Goal: Task Accomplishment & Management: Understand process/instructions

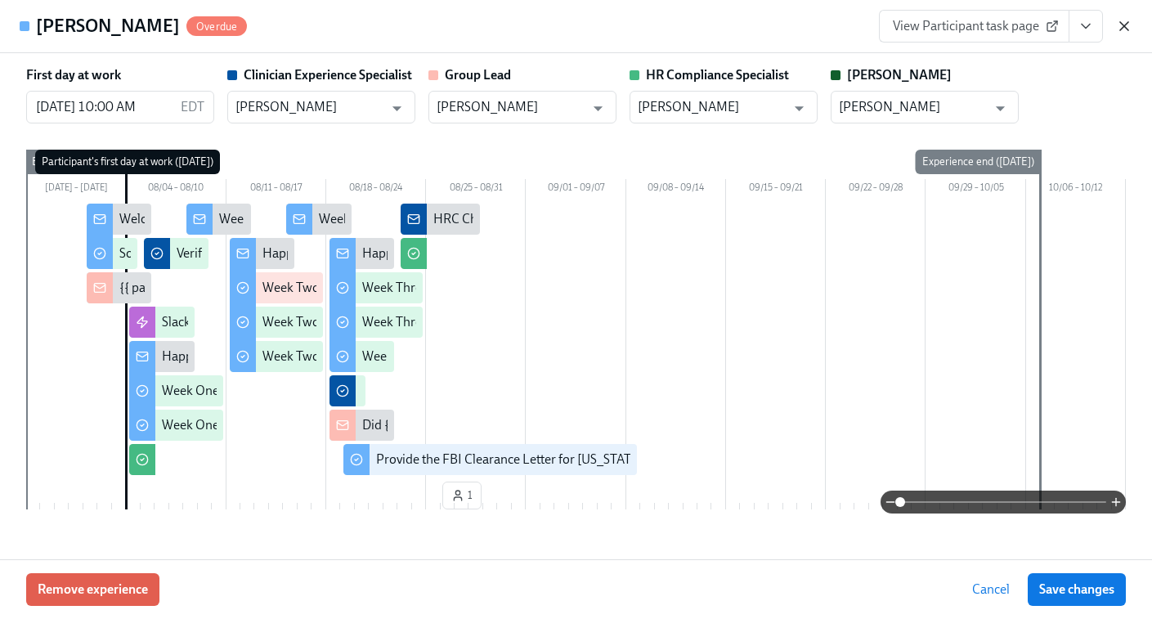
scroll to position [0, 28331]
click at [1125, 28] on icon "button" at bounding box center [1124, 26] width 8 height 8
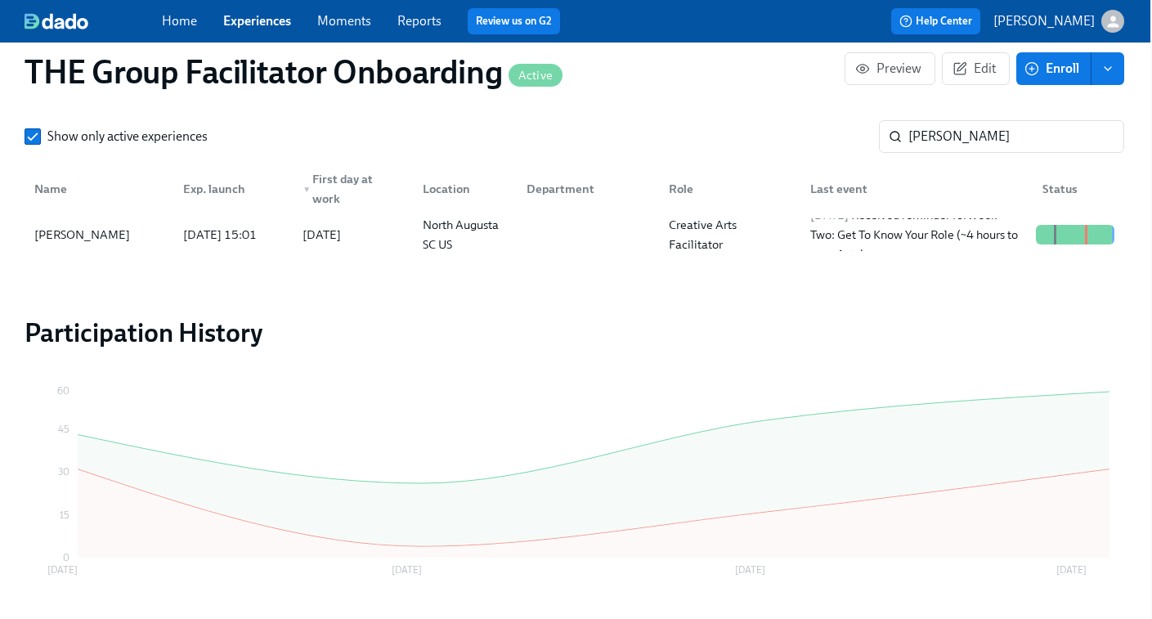
click at [261, 17] on link "Experiences" at bounding box center [257, 21] width 68 height 16
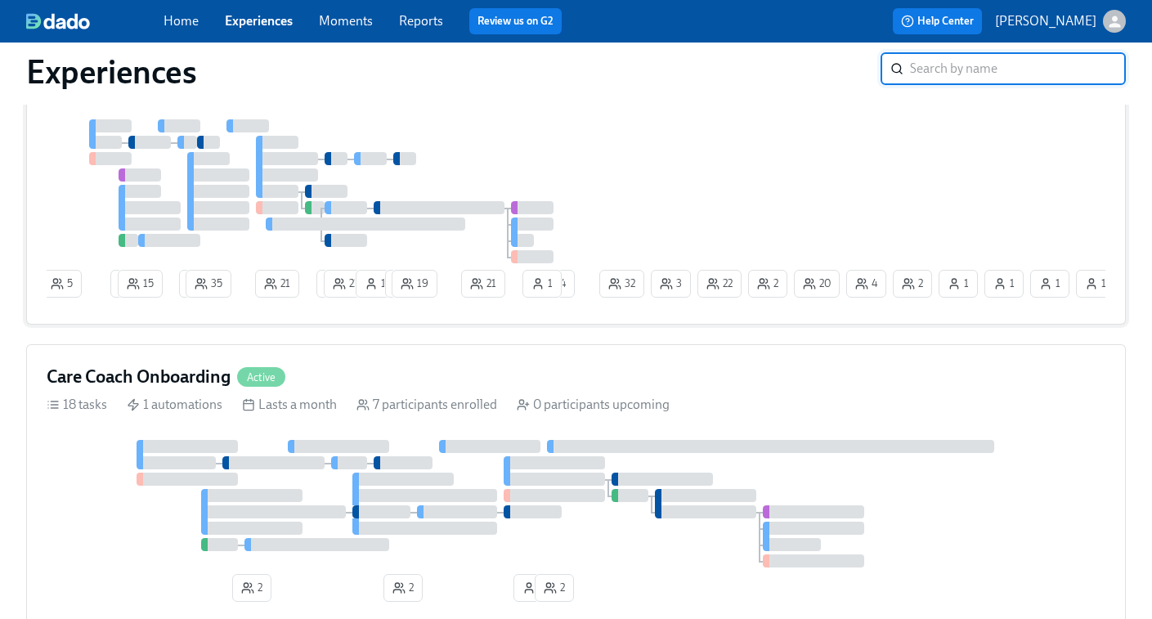
scroll to position [178, 0]
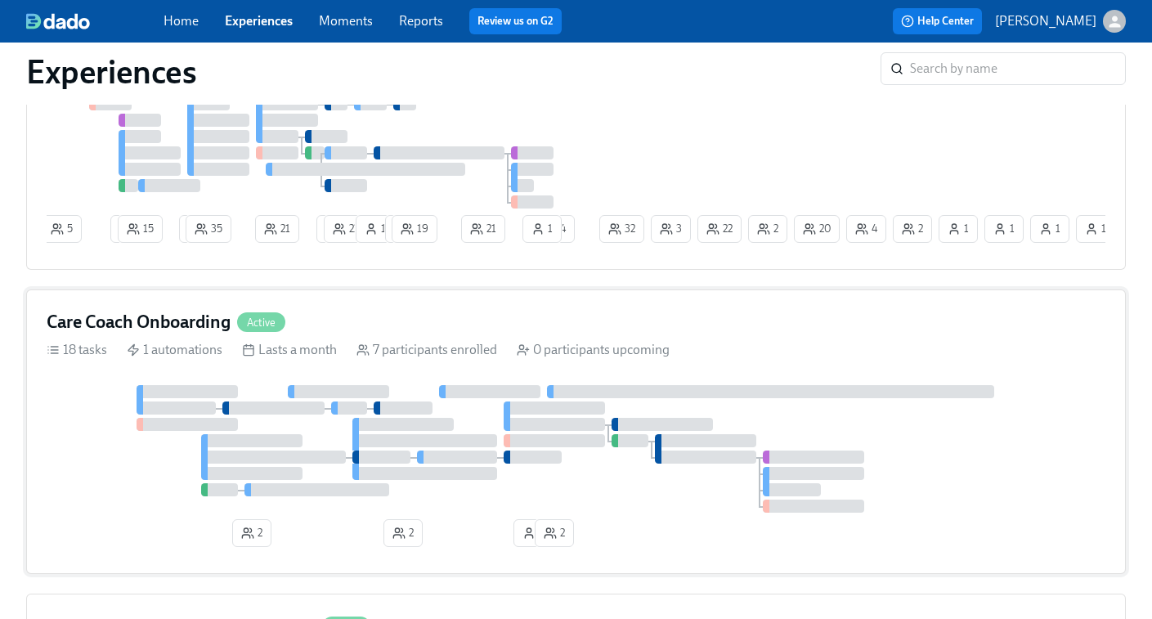
click at [420, 377] on div "Care Coach Onboarding Active 18 tasks 1 automations Lasts a month 7 participant…" at bounding box center [575, 431] width 1099 height 284
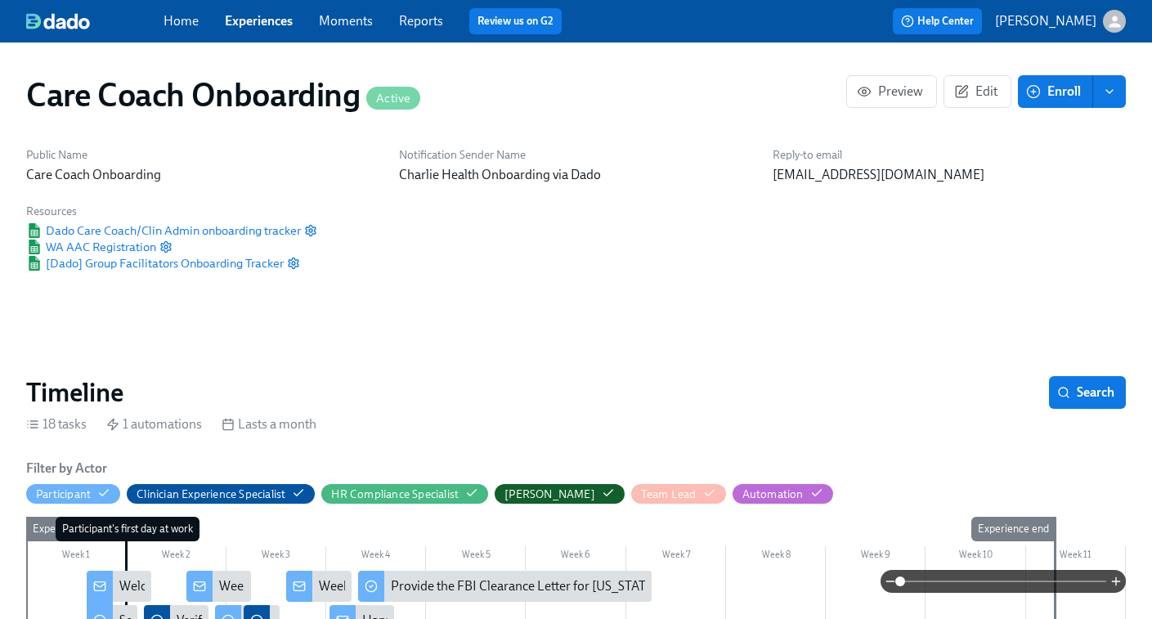
scroll to position [0, 4126]
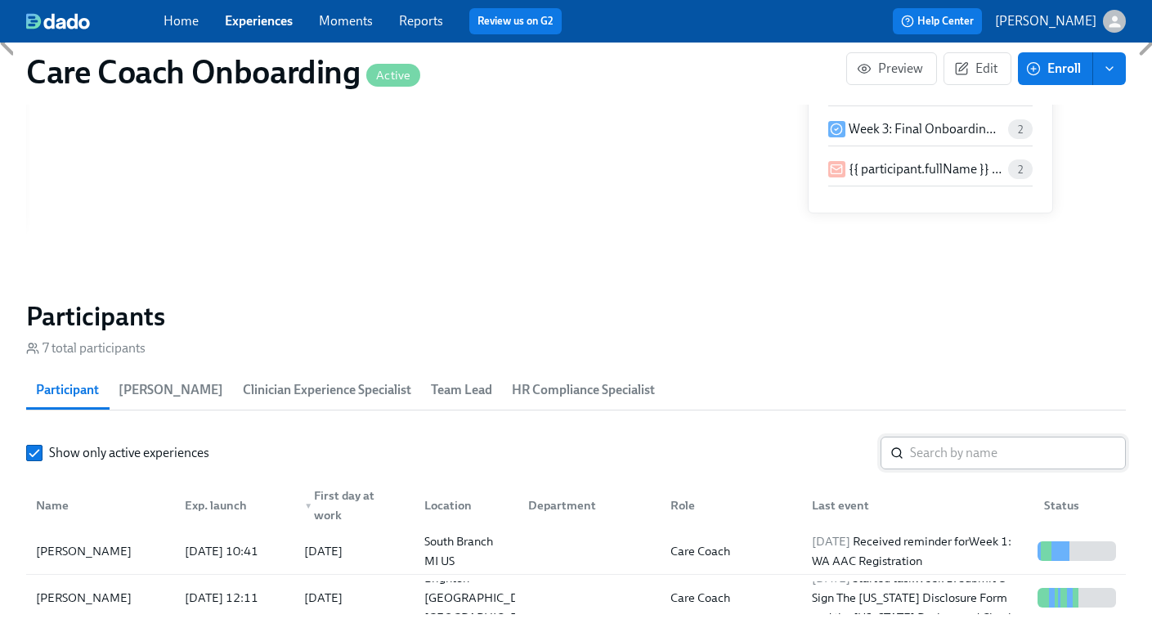
click at [955, 460] on input "search" at bounding box center [1018, 452] width 216 height 33
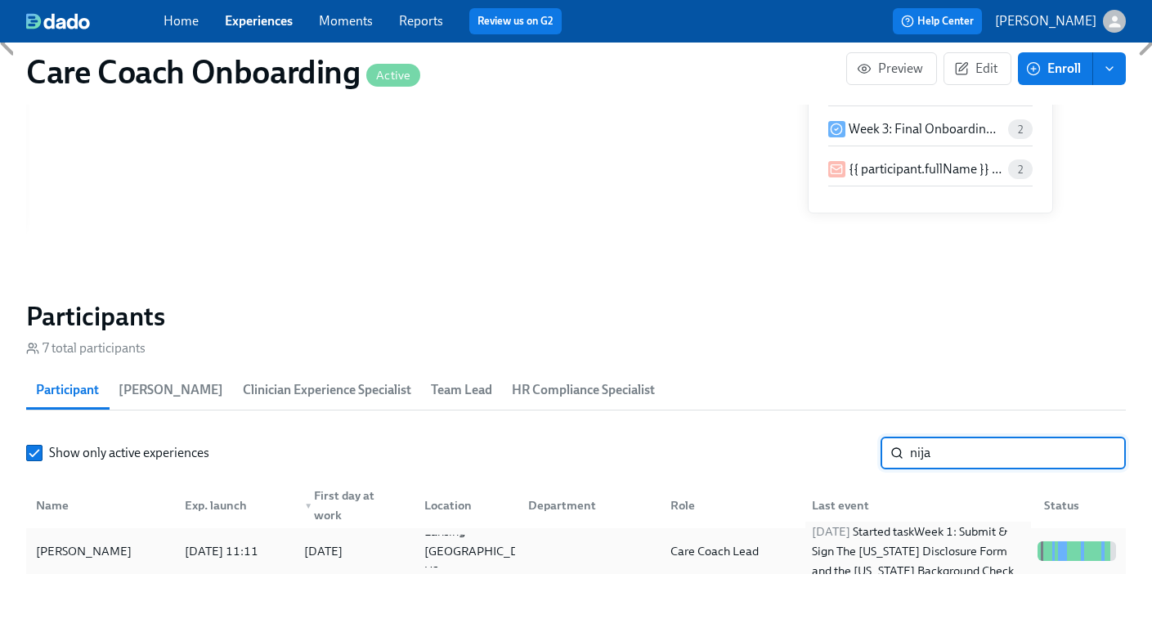
type input "nija"
click at [866, 558] on div "[DATE] Started task Week 1: Submit & Sign The [US_STATE] Disclosure Form and th…" at bounding box center [918, 550] width 226 height 59
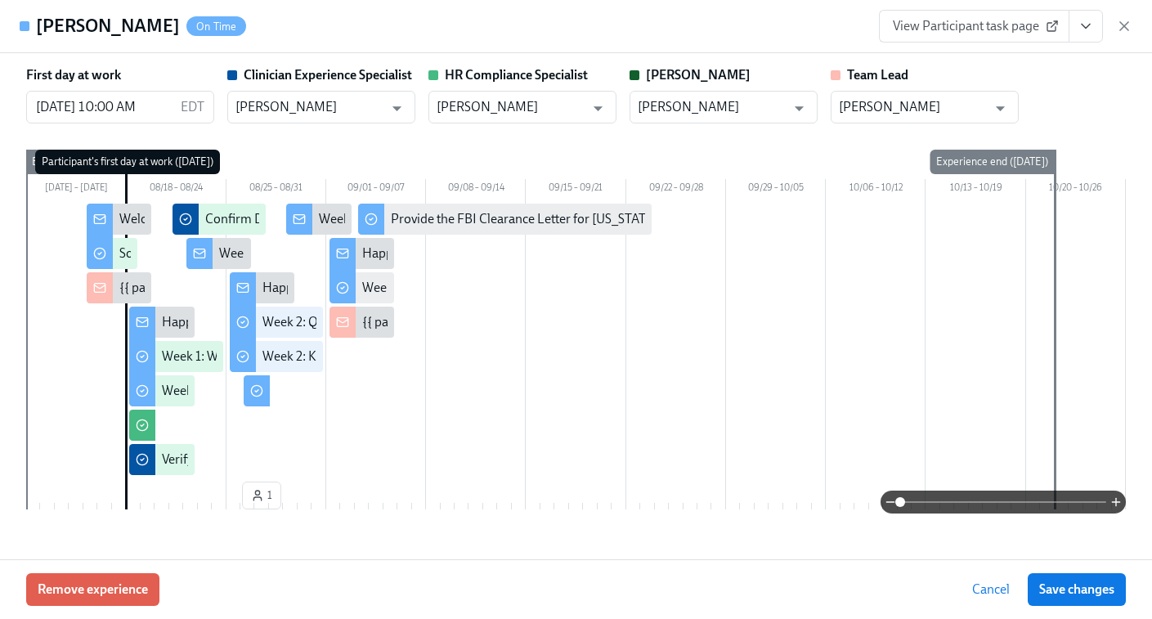
click at [1010, 21] on span "View Participant task page" at bounding box center [974, 26] width 163 height 16
click at [1125, 27] on icon "button" at bounding box center [1124, 26] width 8 height 8
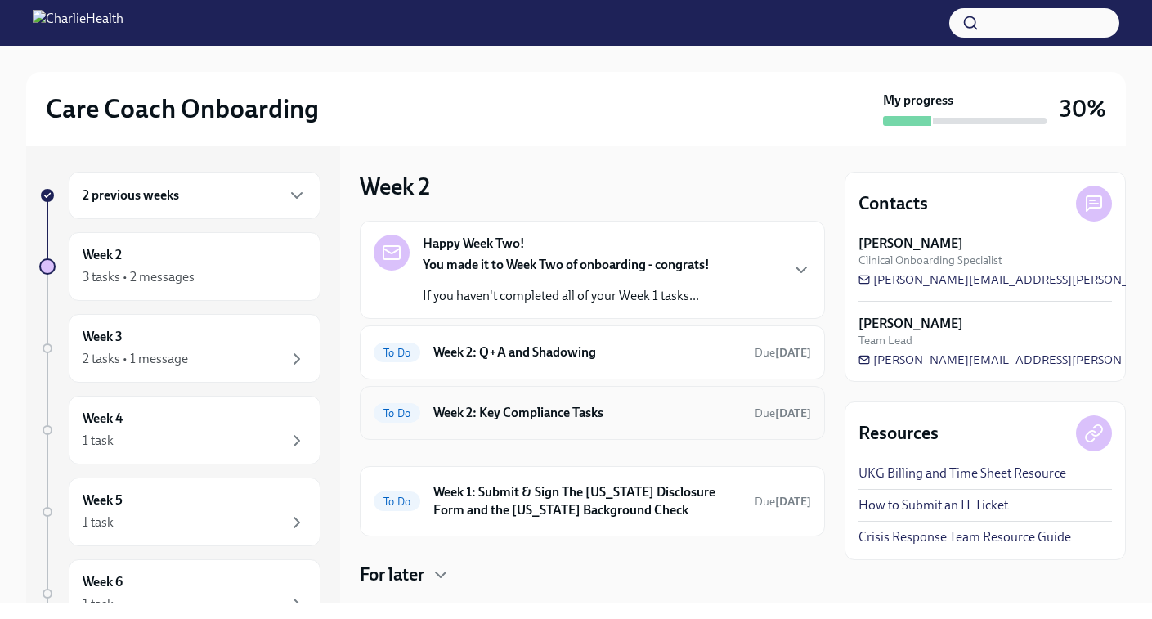
click at [662, 420] on h6 "Week 2: Key Compliance Tasks" at bounding box center [587, 413] width 308 height 18
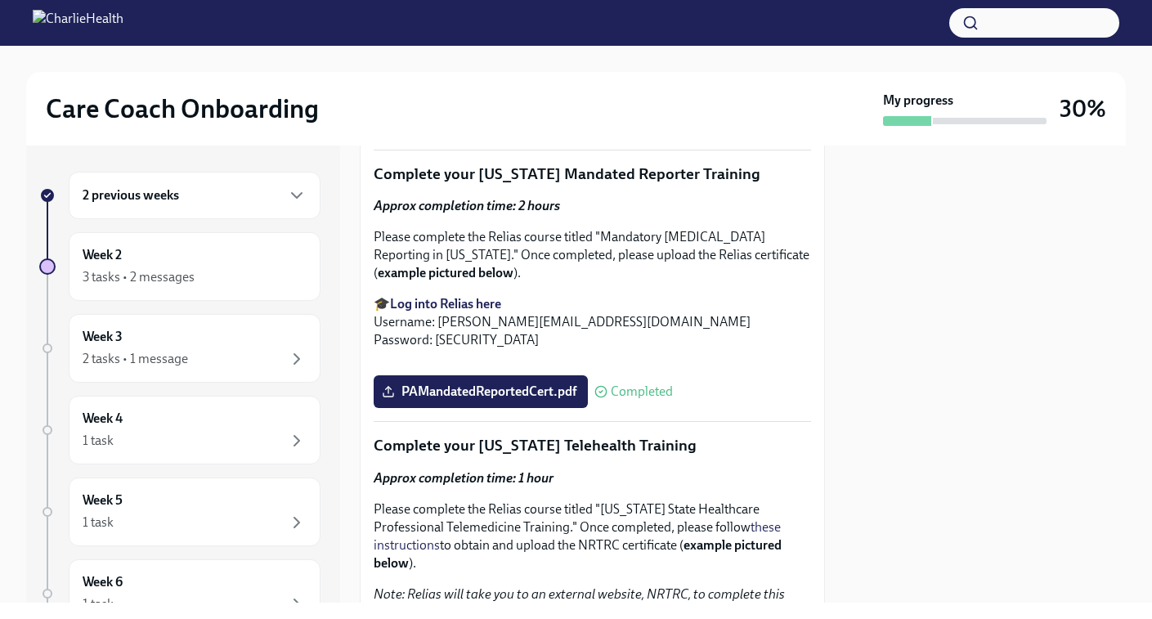
scroll to position [1658, 0]
click at [601, 129] on span "I've completed all [US_STATE]-specific Relias Trainings" at bounding box center [538, 121] width 307 height 16
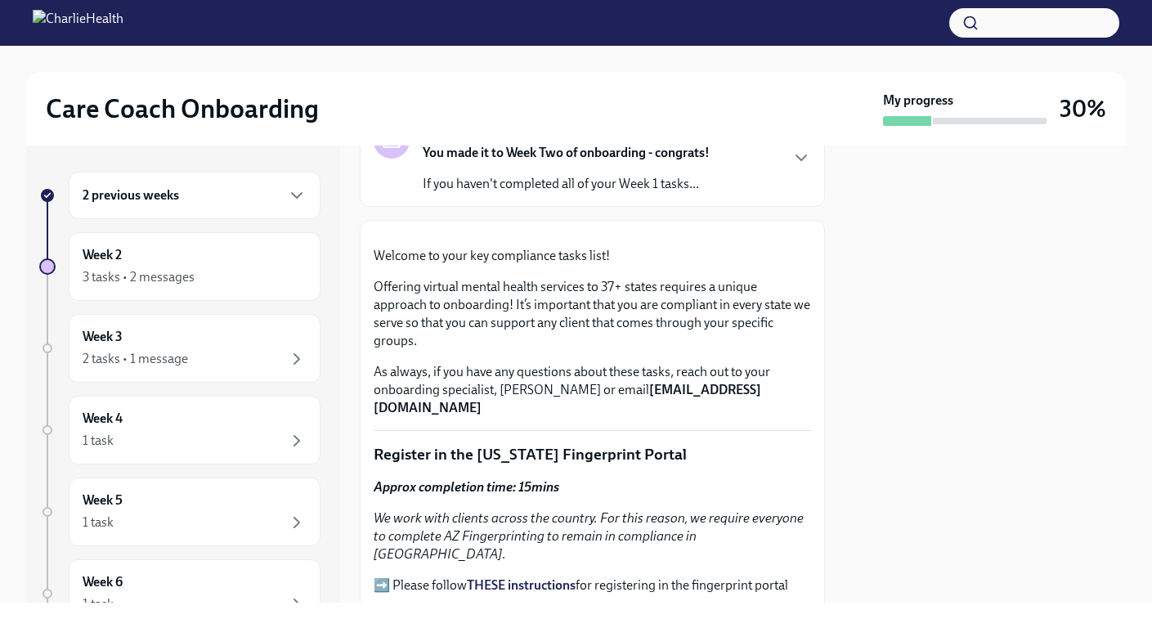
scroll to position [0, 0]
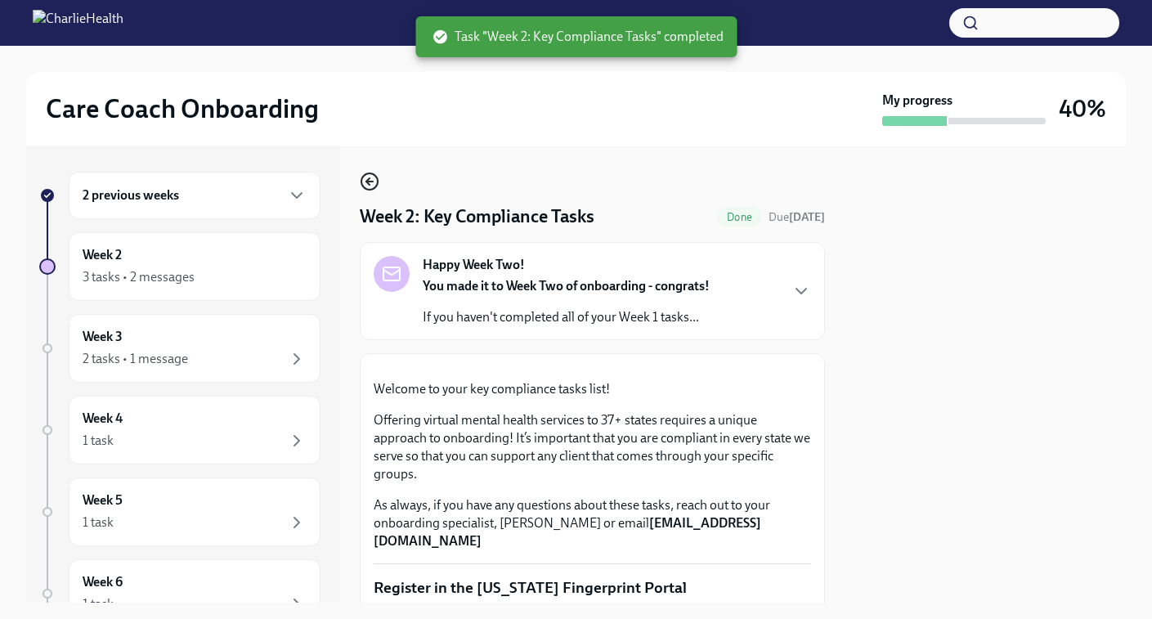
click at [370, 180] on icon "button" at bounding box center [370, 182] width 20 height 20
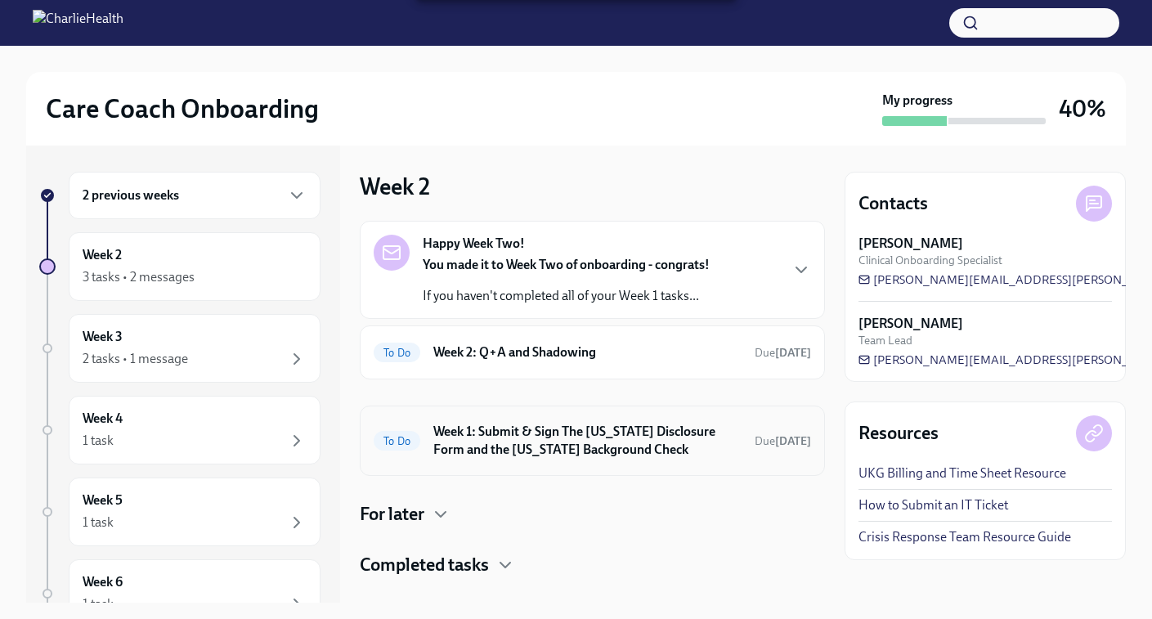
click at [606, 441] on h6 "Week 1: Submit & Sign The [US_STATE] Disclosure Form and the [US_STATE] Backgro…" at bounding box center [587, 441] width 308 height 36
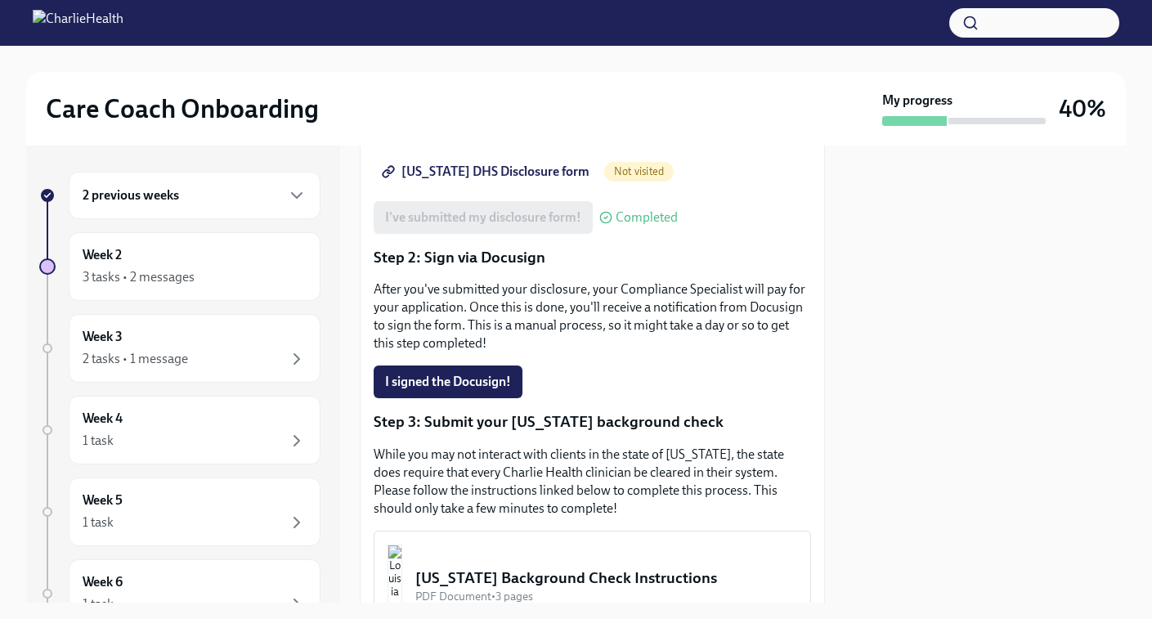
scroll to position [197, 0]
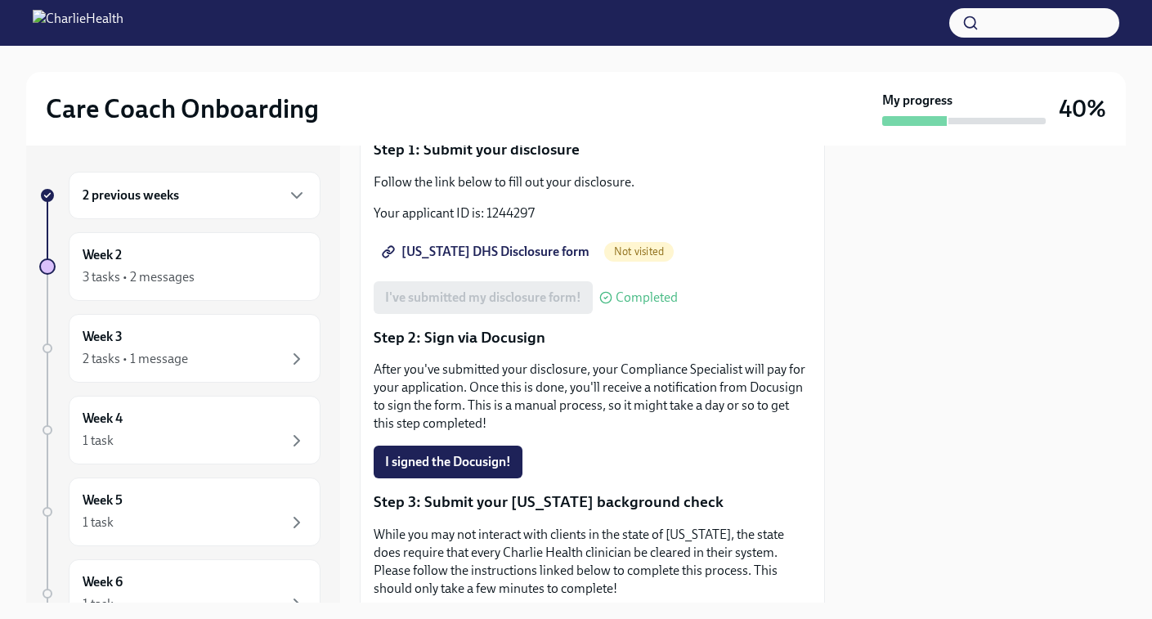
click at [503, 244] on span "Utah DHS Disclosure form" at bounding box center [487, 252] width 204 height 16
click at [629, 360] on p "After you've submitted your disclosure, your Compliance Specialist will pay for…" at bounding box center [592, 396] width 437 height 72
click at [965, 446] on div at bounding box center [984, 373] width 281 height 457
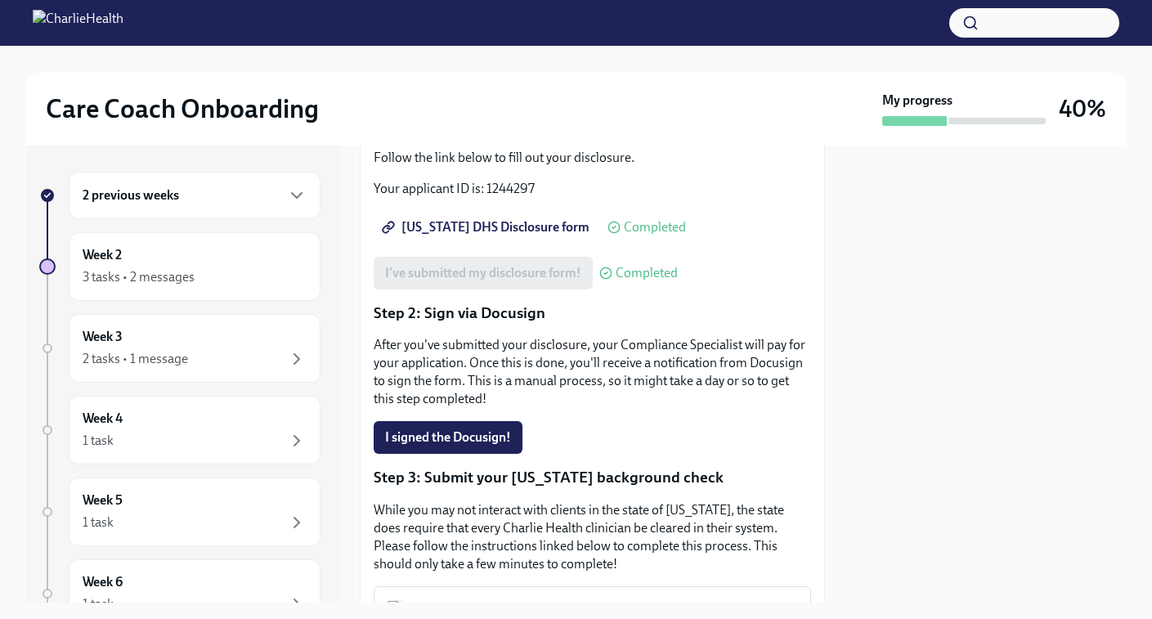
scroll to position [0, 0]
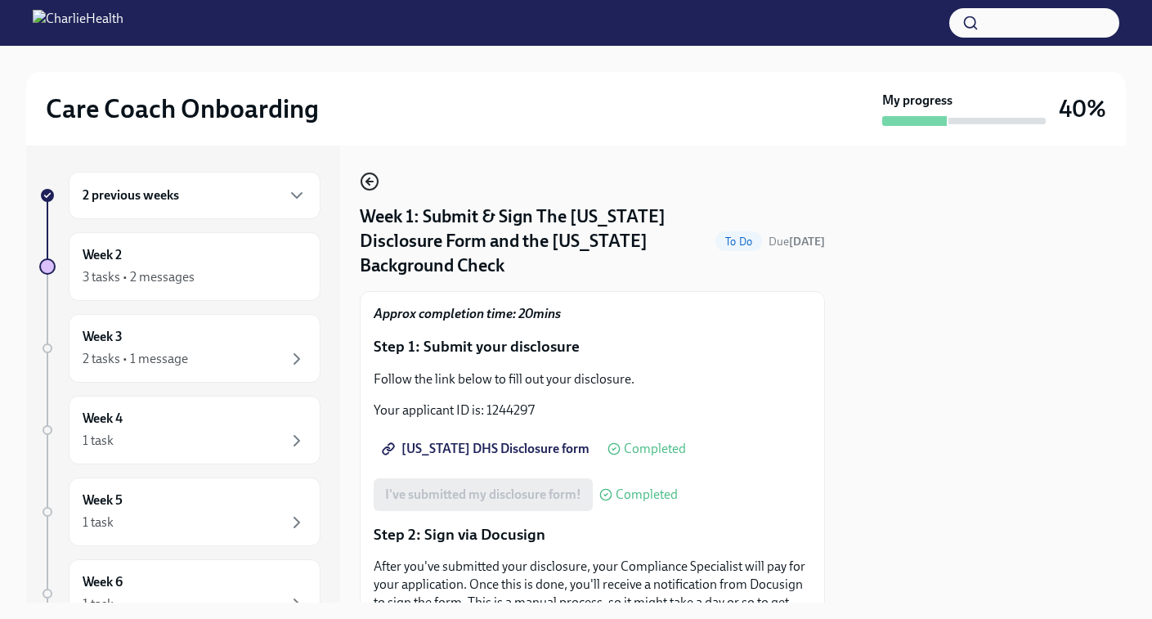
click at [373, 179] on icon "button" at bounding box center [370, 182] width 20 height 20
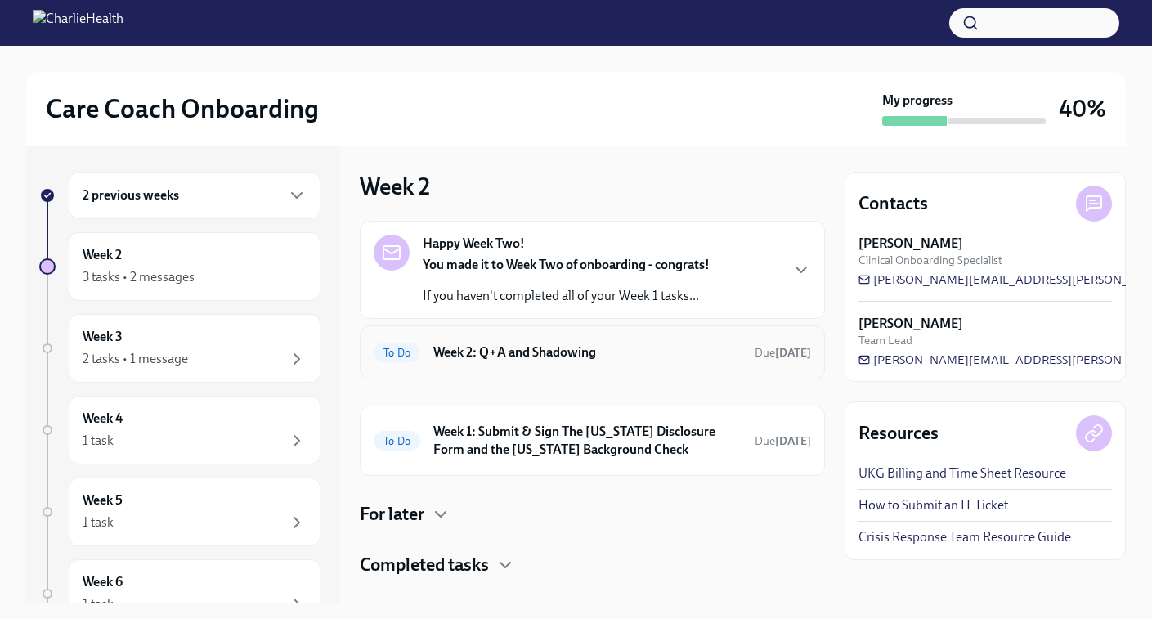
click at [548, 365] on div "To Do Week 2: Q+A and Shadowing Due in 4 days" at bounding box center [592, 352] width 465 height 54
click at [585, 361] on div "To Do Week 2: Q+A and Shadowing Due in 4 days" at bounding box center [592, 352] width 437 height 26
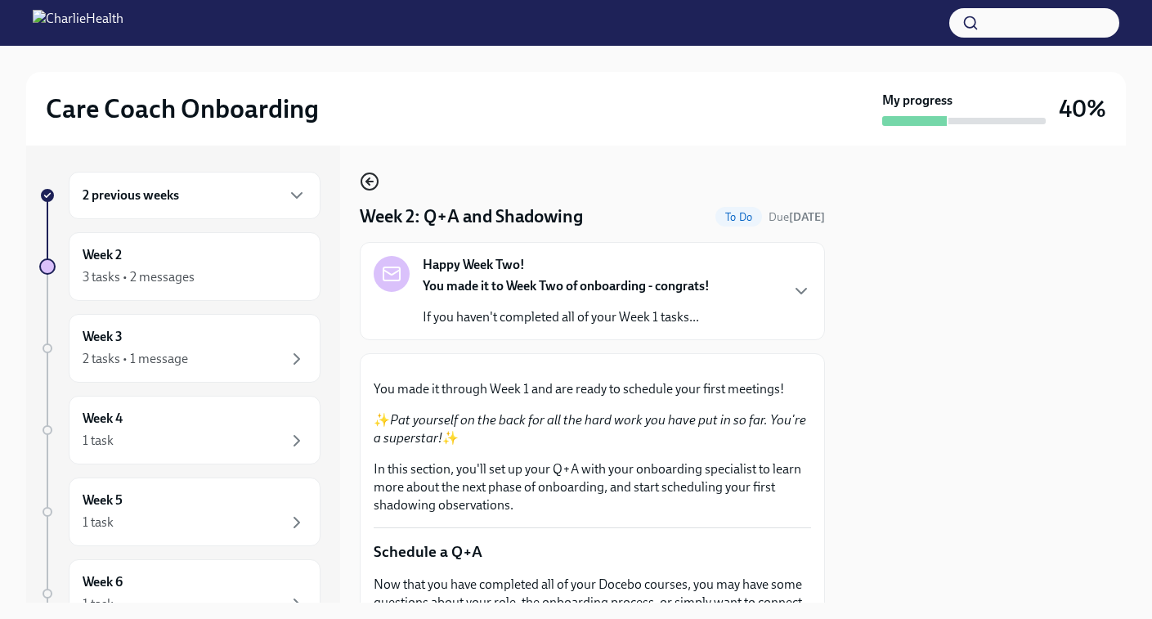
click at [367, 173] on circle "button" at bounding box center [369, 181] width 16 height 16
